Goal: Manage account settings

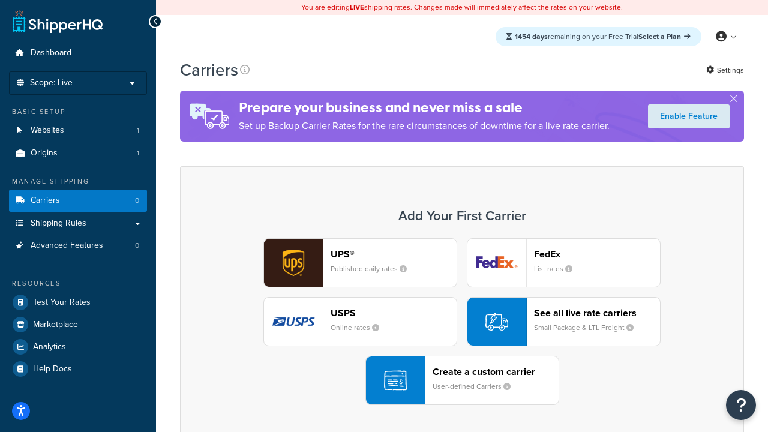
click at [462, 322] on div "UPS® Published daily rates FedEx List rates USPS Online rates See all live rate…" at bounding box center [462, 321] width 539 height 167
click at [597, 254] on header "FedEx" at bounding box center [597, 253] width 126 height 11
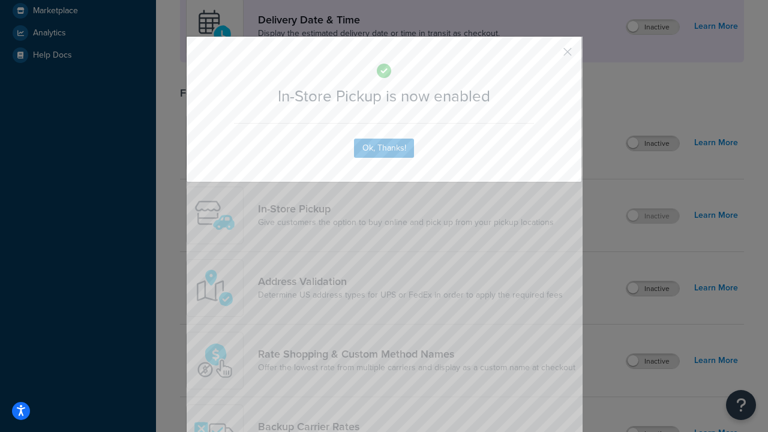
scroll to position [337, 0]
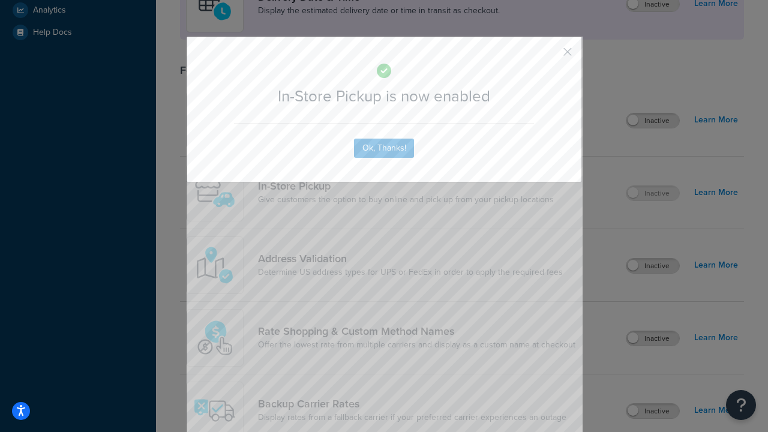
click at [550, 56] on button "button" at bounding box center [550, 56] width 3 height 3
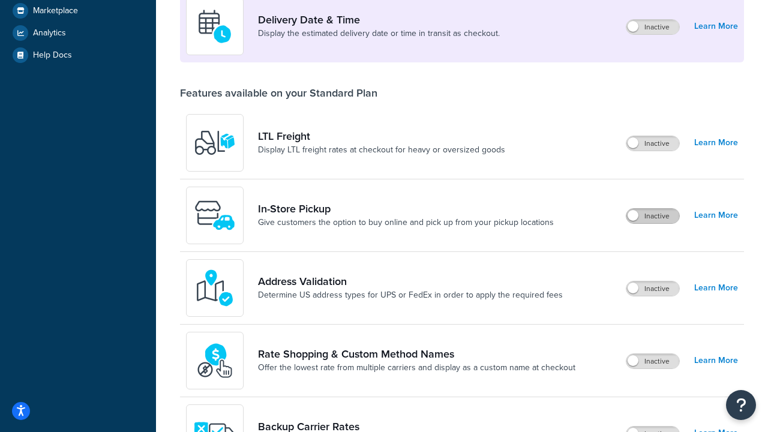
scroll to position [291, 0]
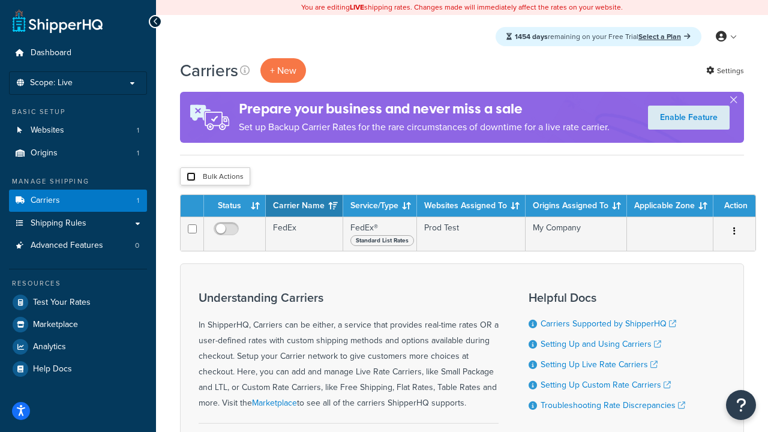
click at [191, 177] on input "checkbox" at bounding box center [191, 176] width 9 height 9
checkbox input "true"
click at [0, 0] on button "Delete" at bounding box center [0, 0] width 0 height 0
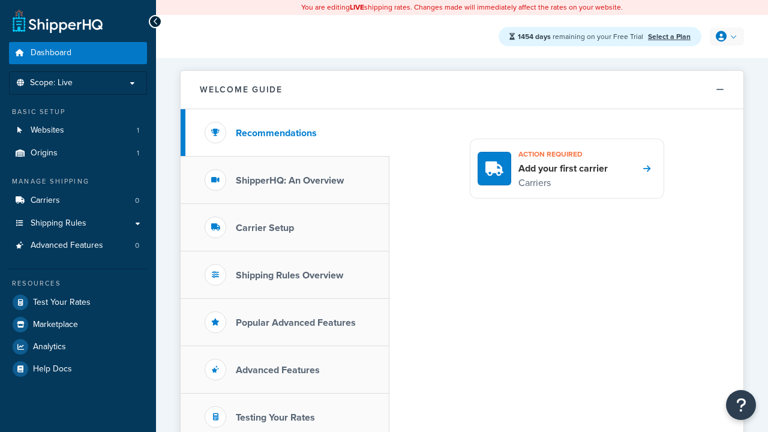
click at [726, 37] on icon at bounding box center [721, 36] width 11 height 11
click at [0, 0] on span "My Profile" at bounding box center [0, 0] width 0 height 0
